Goal: Task Accomplishment & Management: Manage account settings

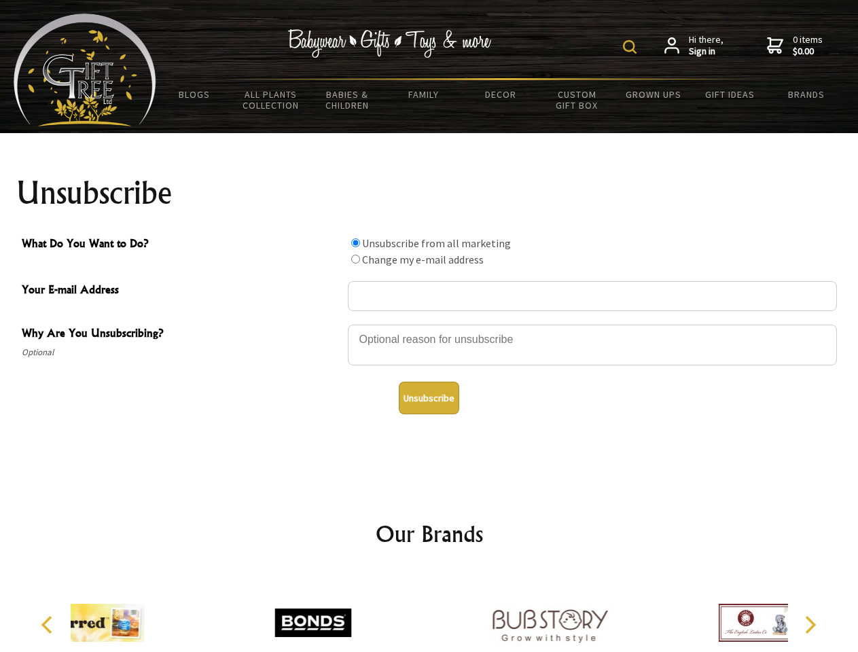
click at [632, 47] on img at bounding box center [630, 47] width 14 height 14
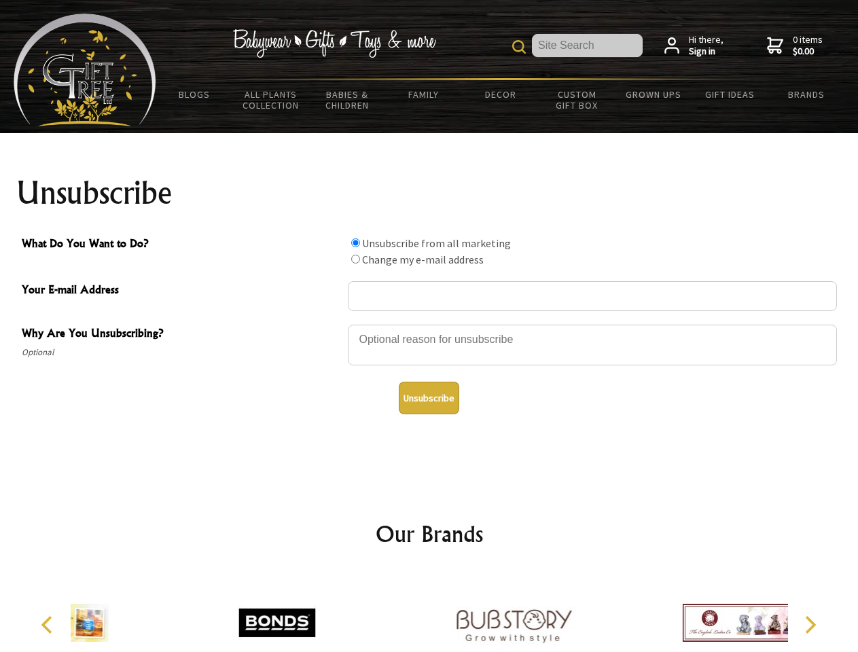
click at [430, 324] on div at bounding box center [592, 348] width 489 height 48
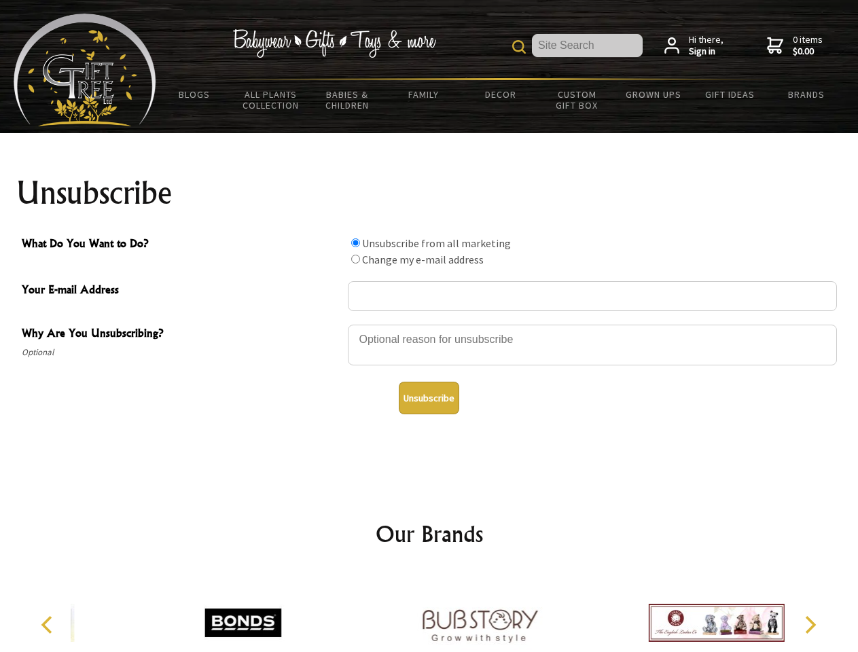
click at [355, 243] on input "What Do You Want to Do?" at bounding box center [355, 243] width 9 height 9
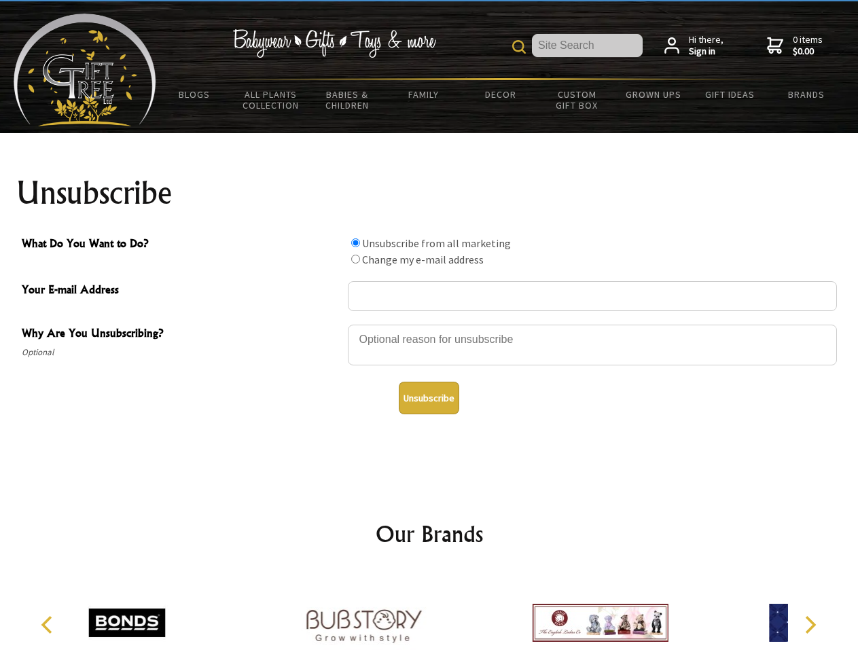
click at [355, 259] on input "What Do You Want to Do?" at bounding box center [355, 259] width 9 height 9
radio input "true"
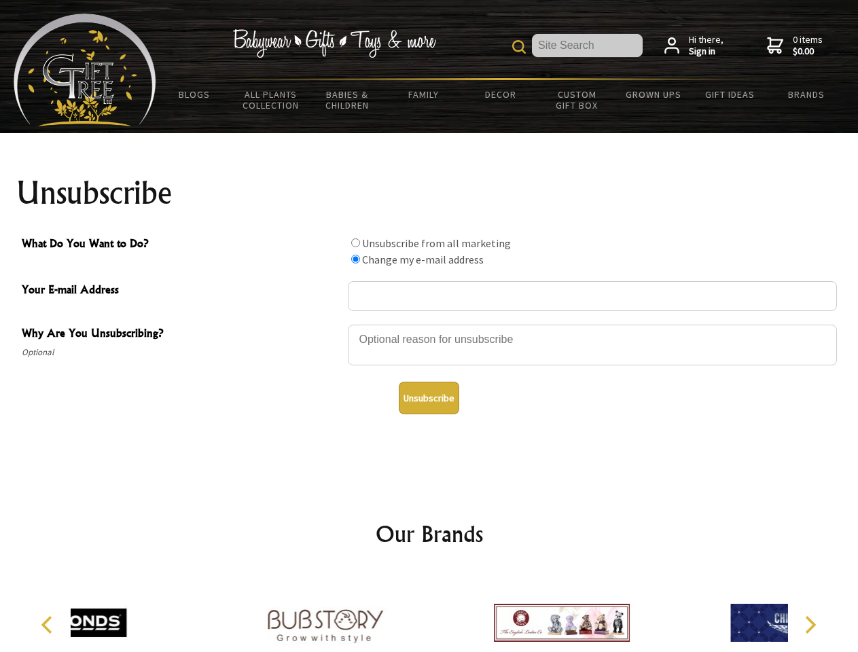
click at [429, 398] on button "Unsubscribe" at bounding box center [429, 398] width 60 height 33
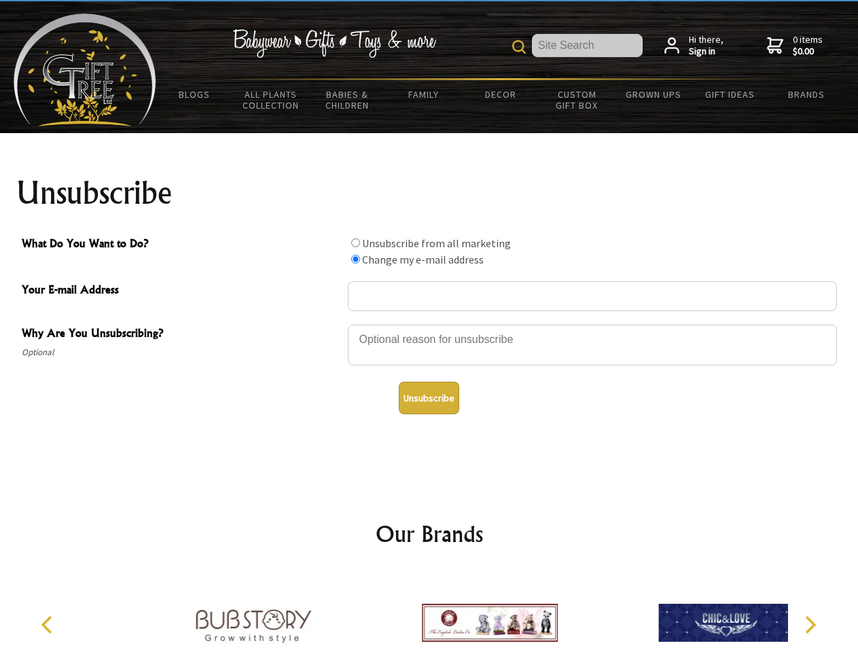
click at [430, 612] on img at bounding box center [490, 623] width 136 height 102
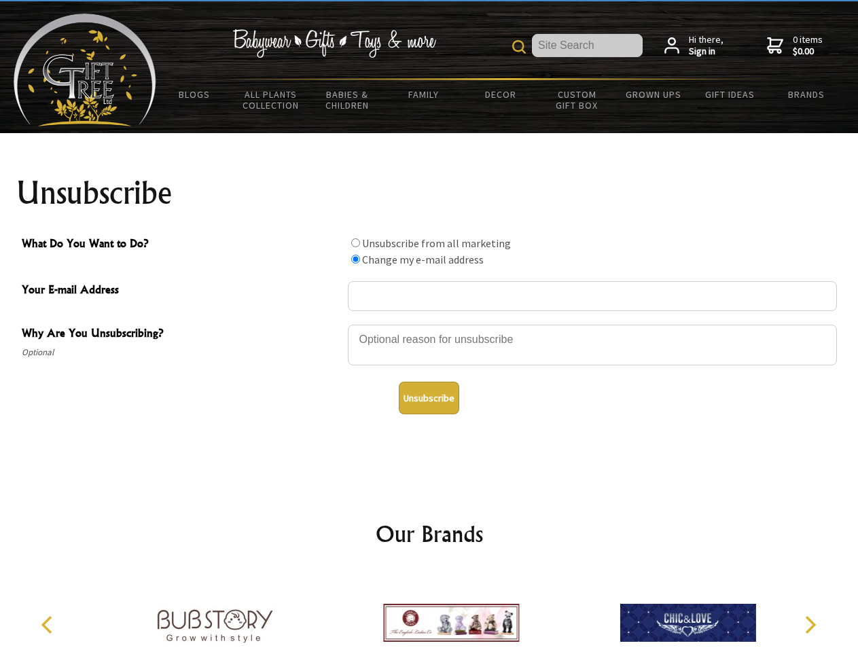
click at [49, 625] on icon "Previous" at bounding box center [48, 625] width 18 height 18
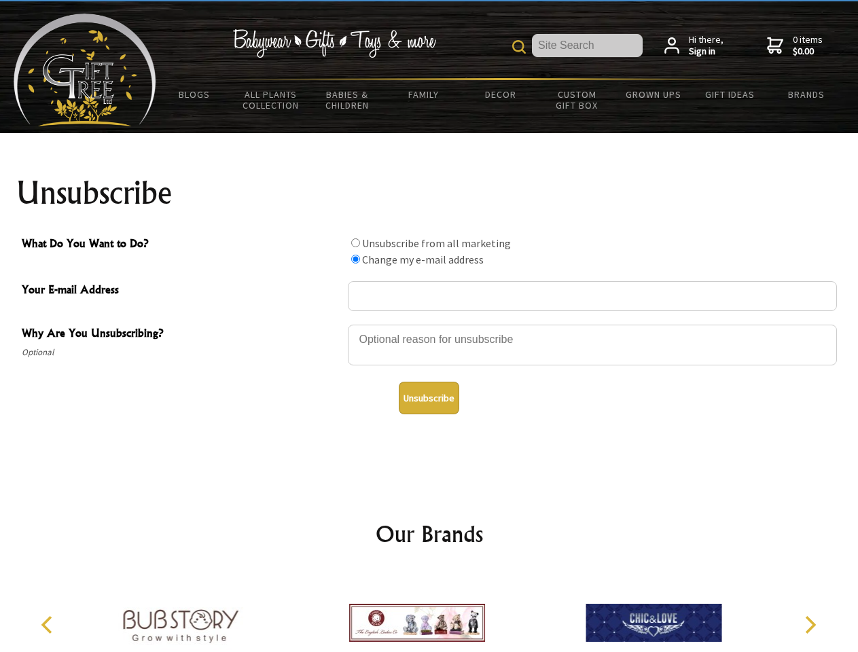
click at [810, 625] on icon "Next" at bounding box center [810, 625] width 18 height 18
